Goal: Find specific page/section: Find specific page/section

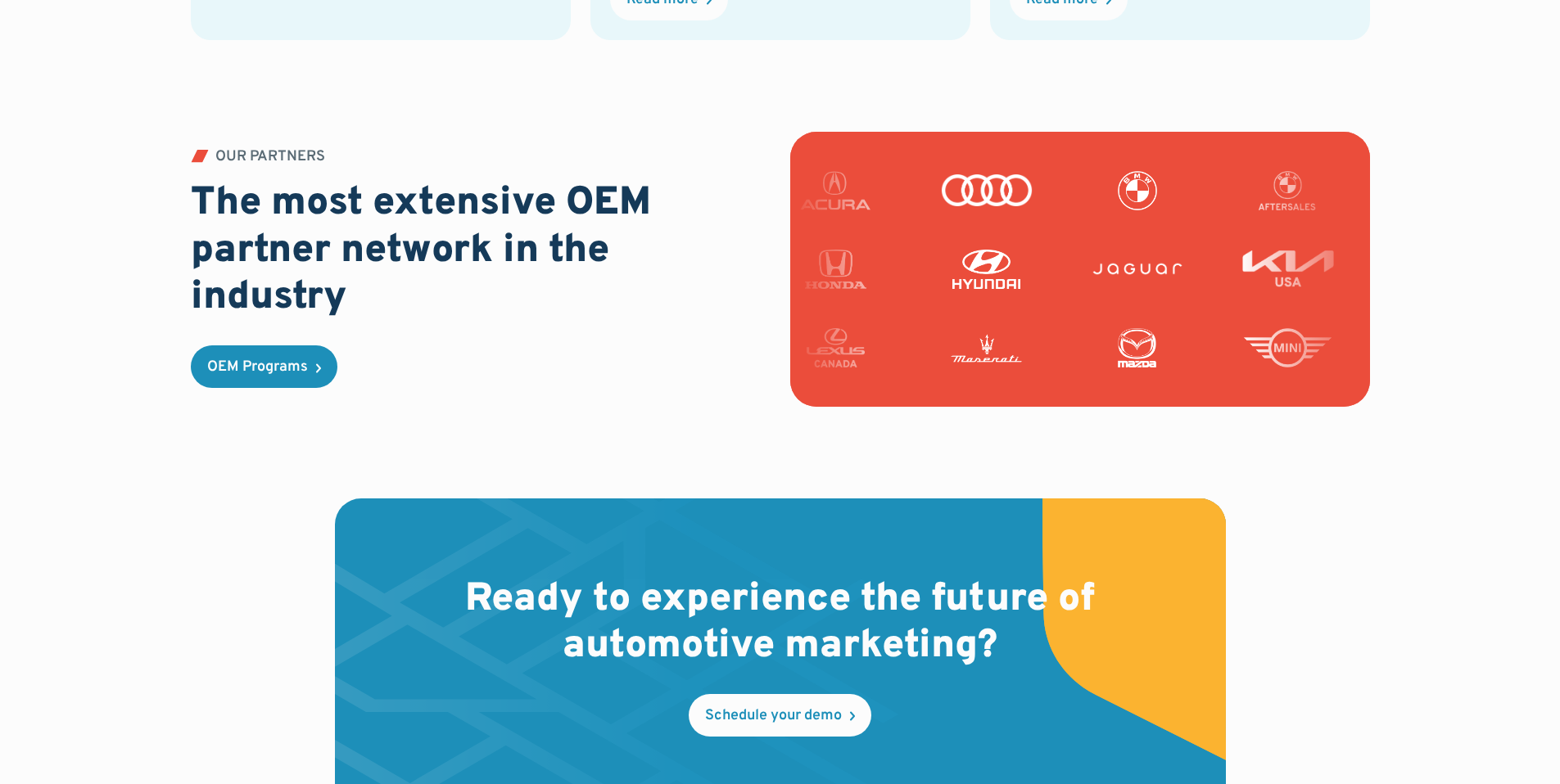
scroll to position [4813, 0]
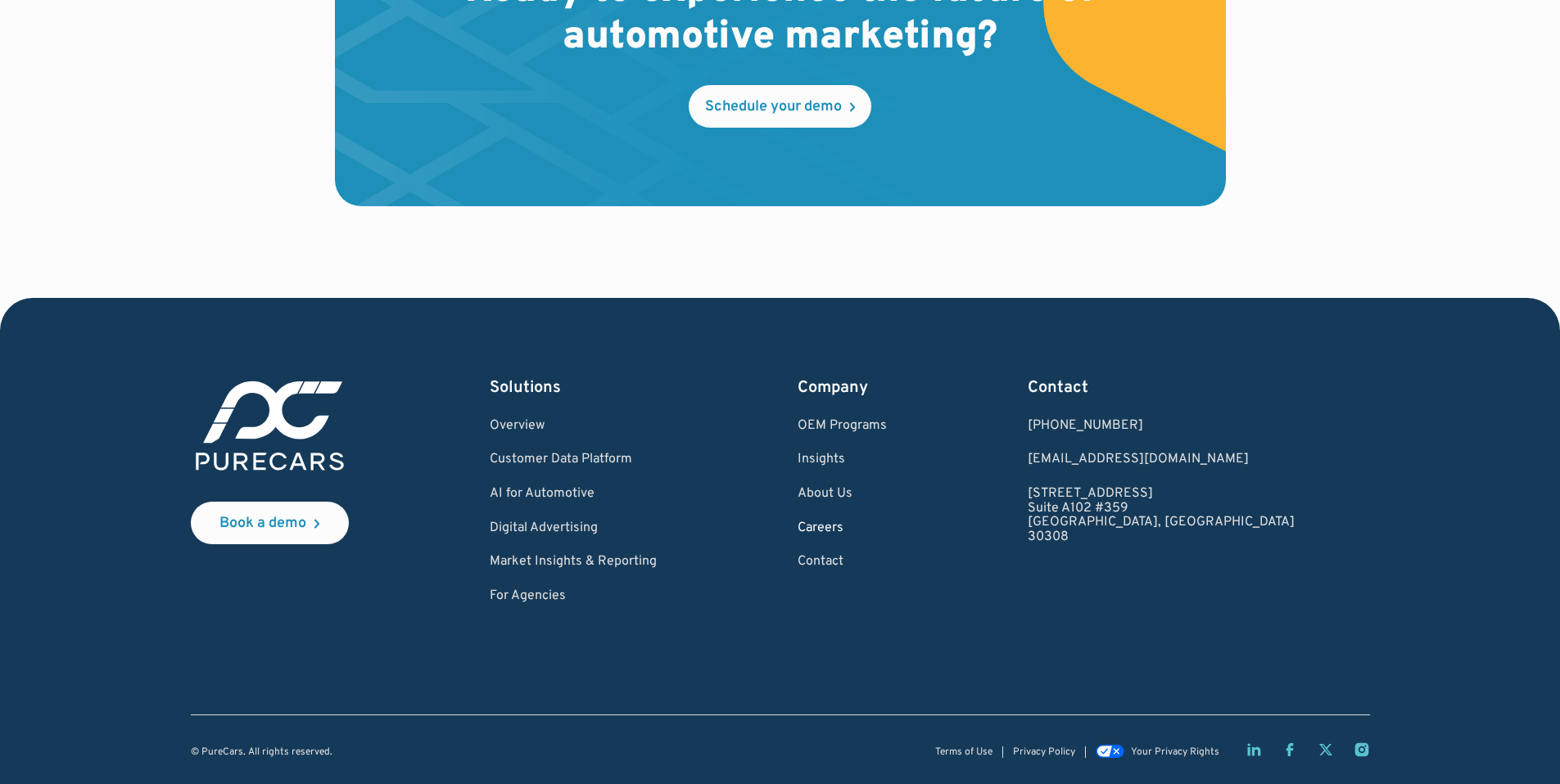
click at [883, 530] on link "Careers" at bounding box center [842, 528] width 89 height 15
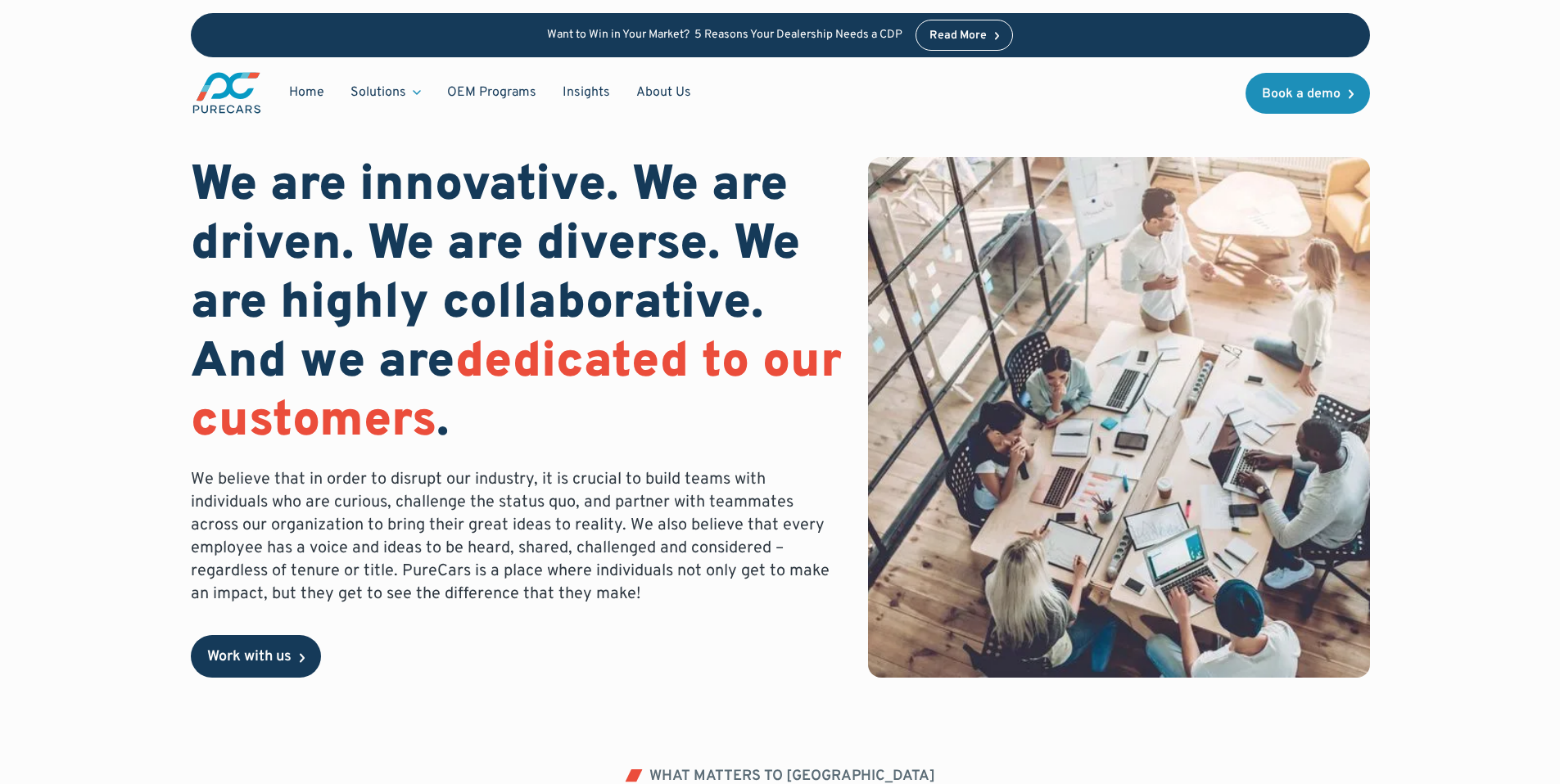
click at [284, 660] on div "Work with us" at bounding box center [249, 657] width 84 height 15
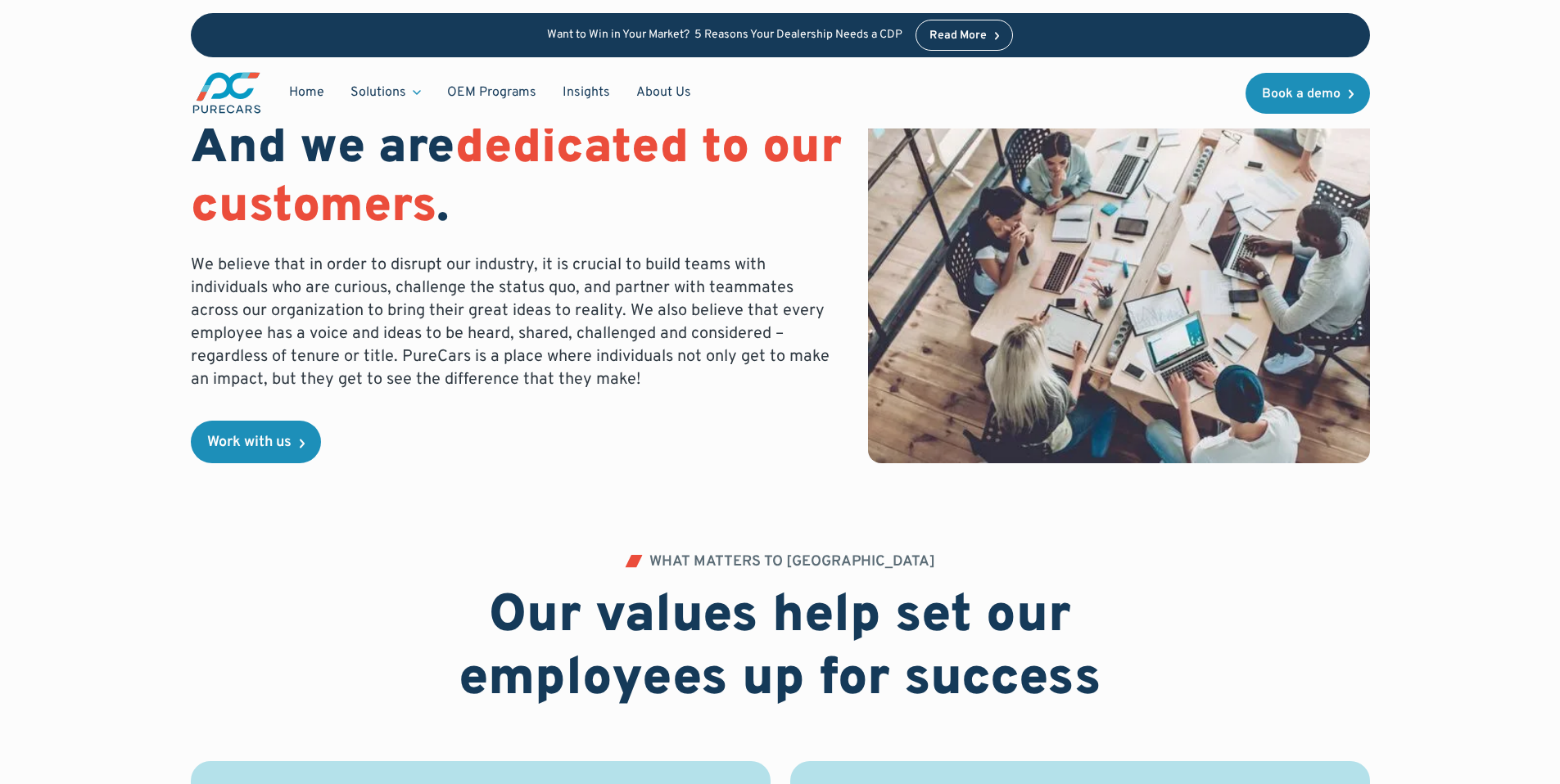
scroll to position [323, 0]
